Goal: Information Seeking & Learning: Learn about a topic

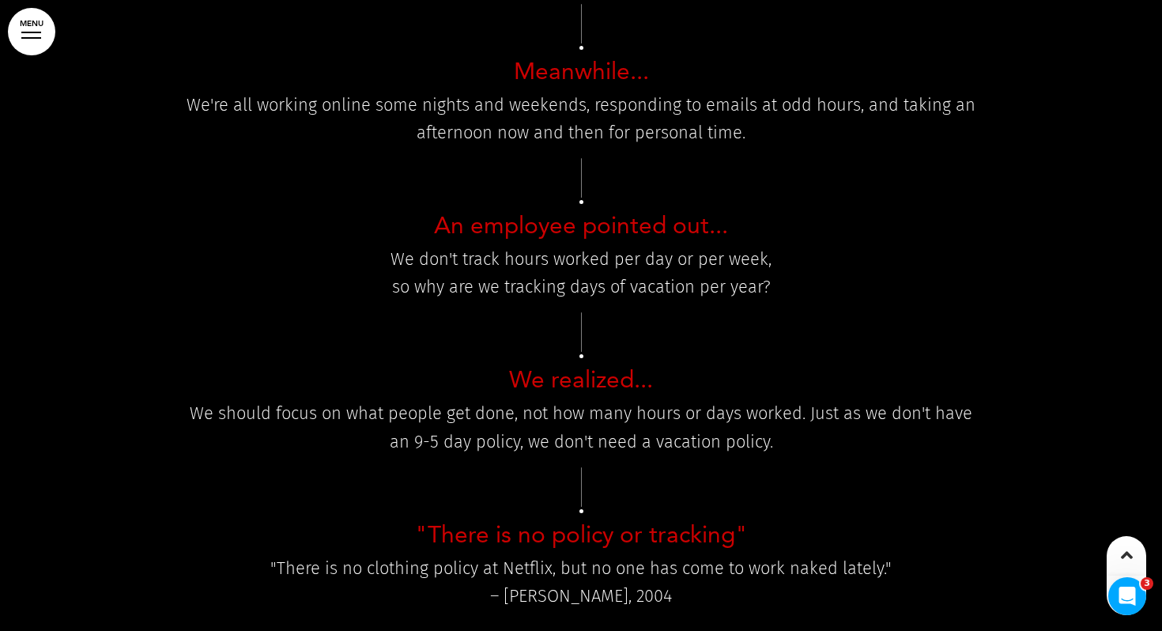
scroll to position [13803, 0]
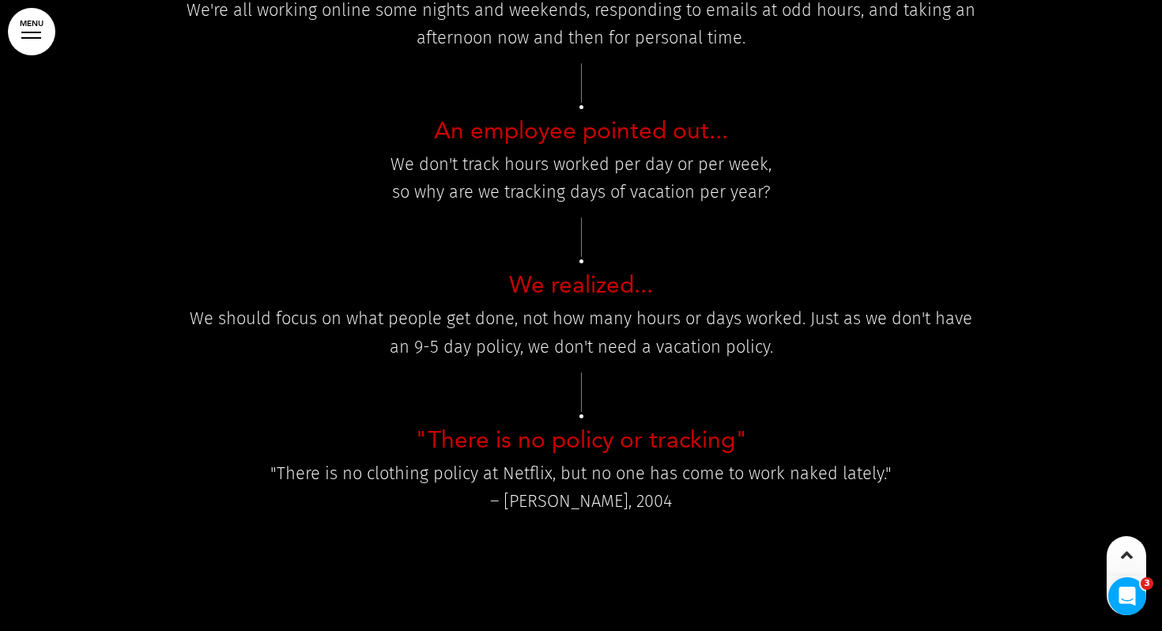
click at [508, 180] on div "An employee pointed out... We don't track hours worked per day or per week, so …" at bounding box center [581, 160] width 791 height 115
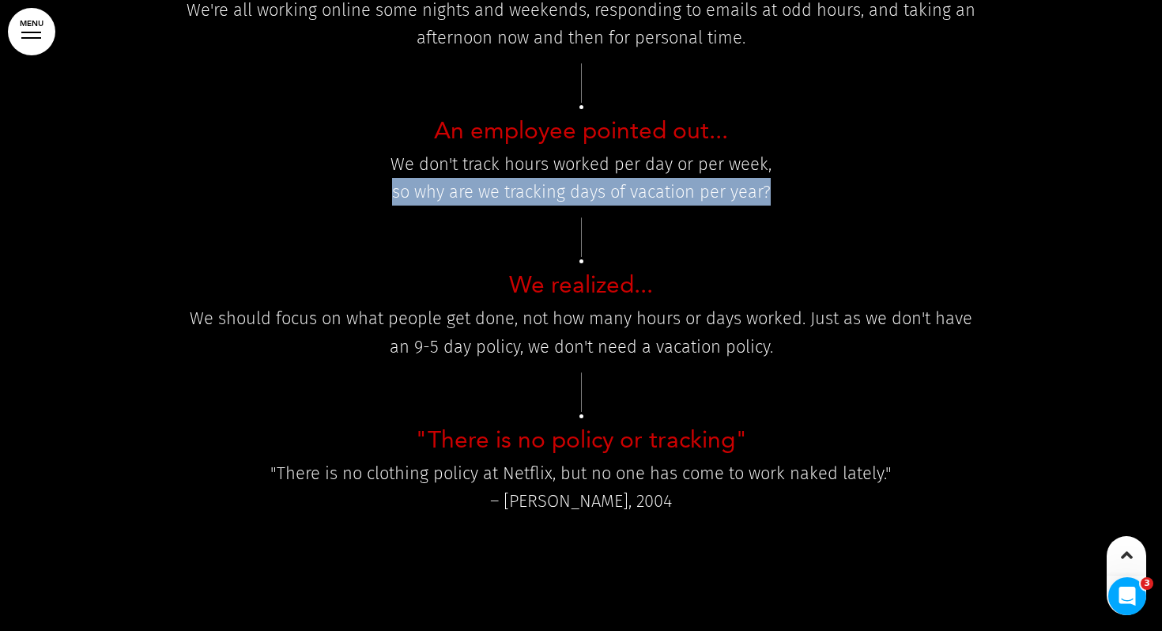
click at [508, 180] on div "An employee pointed out... We don't track hours worked per day or per week, so …" at bounding box center [581, 160] width 791 height 115
click at [497, 273] on h4 "We realized..." at bounding box center [581, 285] width 791 height 24
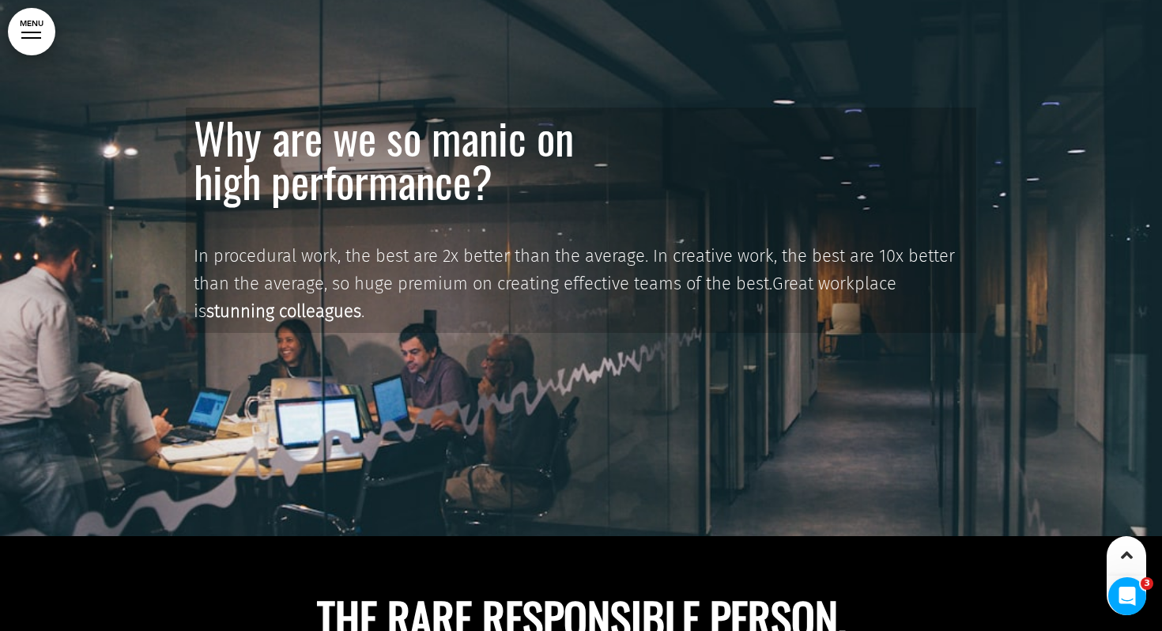
scroll to position [9610, 0]
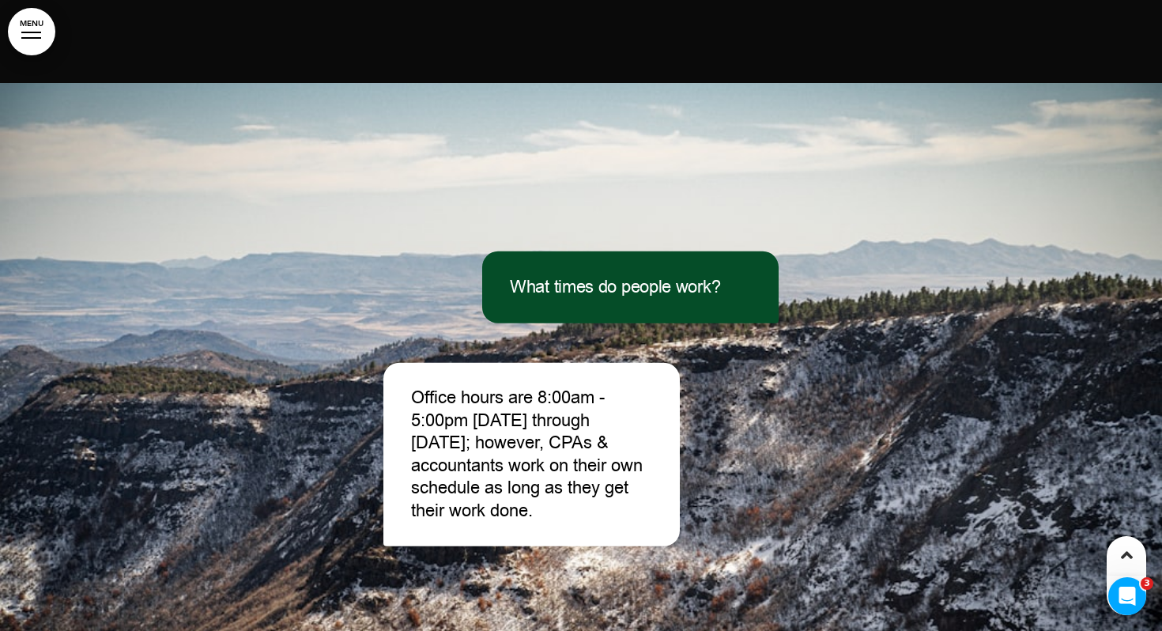
scroll to position [22406, 0]
